Goal: Find specific page/section: Find specific page/section

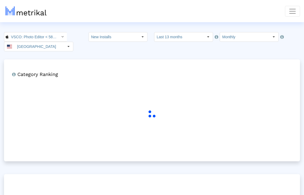
click at [294, 11] on span "Toggle navigation" at bounding box center [293, 11] width 8 height 8
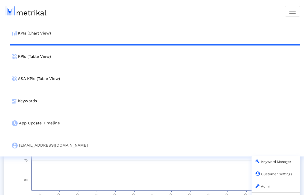
click at [271, 185] on link "Admin" at bounding box center [264, 187] width 16 height 4
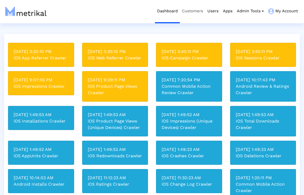
click at [194, 11] on link "Customers" at bounding box center [192, 11] width 25 height 22
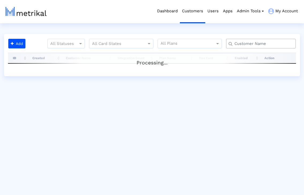
click at [268, 42] on input "text" at bounding box center [262, 44] width 63 height 6
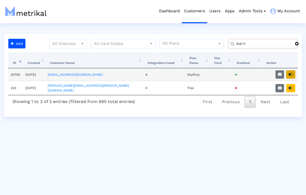
type input "earn"
click at [292, 72] on button "button" at bounding box center [290, 74] width 9 height 8
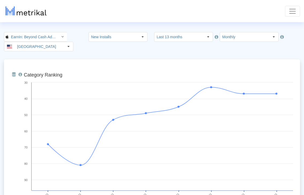
click at [1, 20] on nav "KPIs (Chart View) KPIs (Table View) Keywords App Update Timeline [EMAIL_ADDRESS…" at bounding box center [152, 11] width 304 height 22
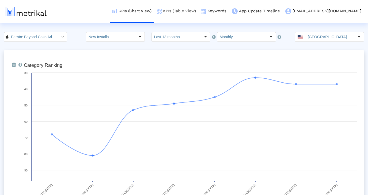
click at [199, 9] on link "KPIs (Table View)" at bounding box center [176, 11] width 44 height 22
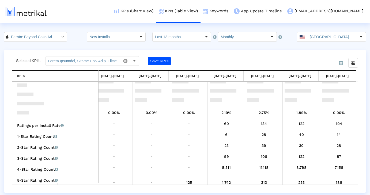
scroll to position [360, 42]
